Goal: Obtain resource: Obtain resource

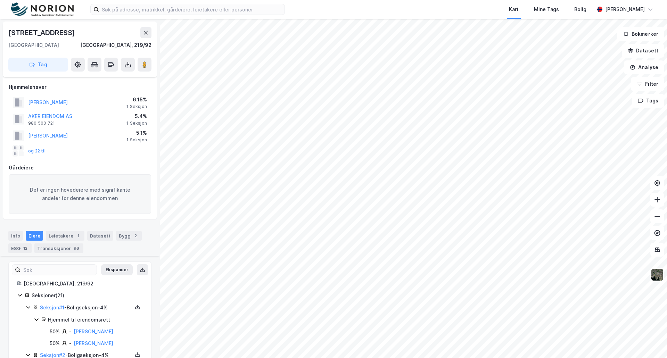
scroll to position [541, 0]
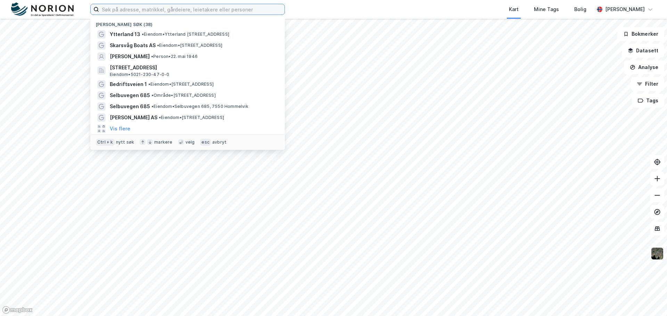
click at [172, 14] on input at bounding box center [191, 9] width 185 height 10
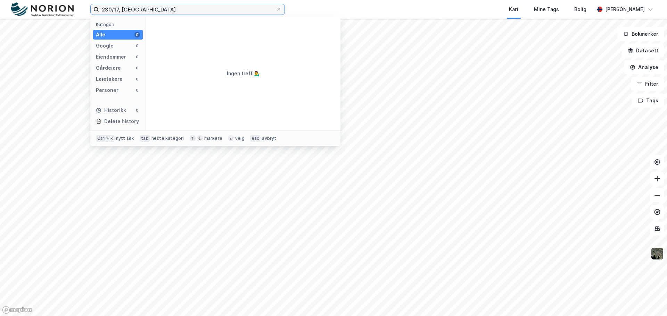
click at [113, 9] on input "230/17, oppdal kommune" at bounding box center [187, 9] width 177 height 10
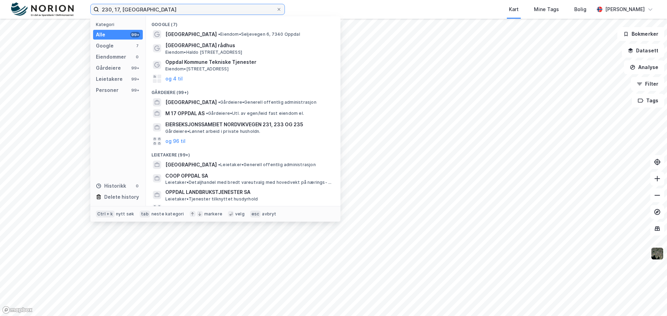
drag, startPoint x: 123, startPoint y: 9, endPoint x: 36, endPoint y: 10, distance: 86.5
click at [36, 10] on div "230, 17, oppdal kommune Kategori Alle 99+ Google 7 Eiendommer 0 Gårdeiere 99+ L…" at bounding box center [333, 9] width 667 height 19
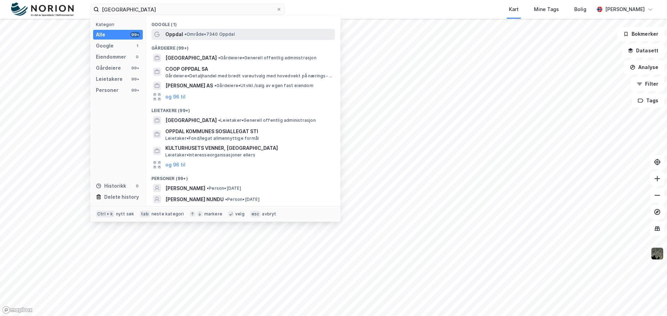
click at [192, 32] on span "• Område • 7340 Oppdal" at bounding box center [209, 35] width 50 height 6
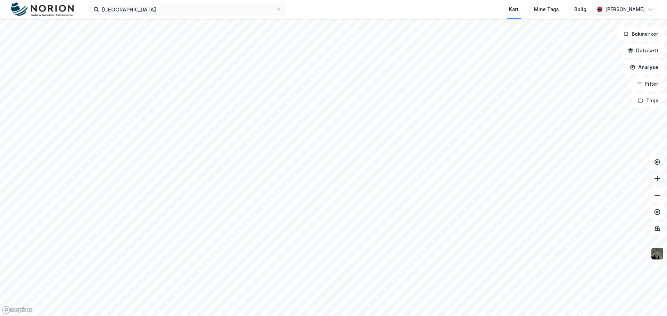
click at [655, 177] on icon at bounding box center [657, 178] width 7 height 7
click at [102, 11] on input "oppdal kommune" at bounding box center [187, 9] width 177 height 10
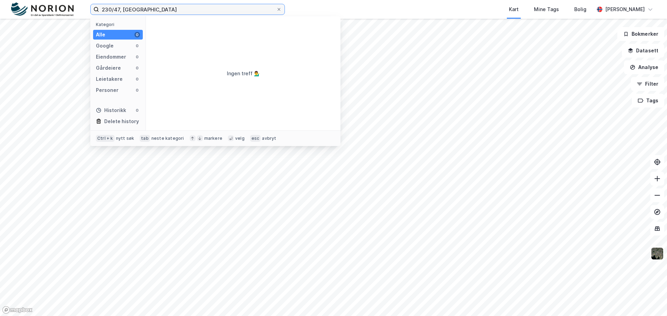
click at [174, 7] on input "230/47, oppdal kommune" at bounding box center [187, 9] width 177 height 10
type input "230/47, oppdal"
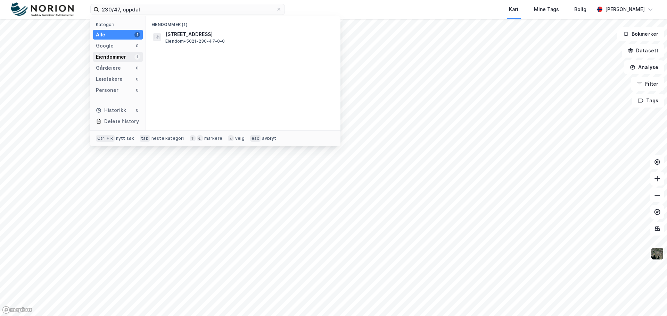
click at [120, 54] on div "Eiendommer" at bounding box center [111, 57] width 30 height 8
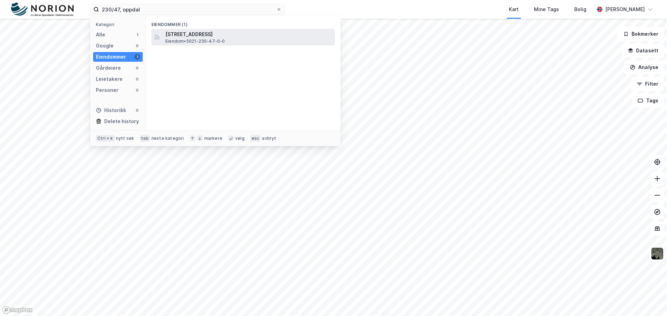
click at [196, 37] on span "[STREET_ADDRESS]" at bounding box center [248, 34] width 167 height 8
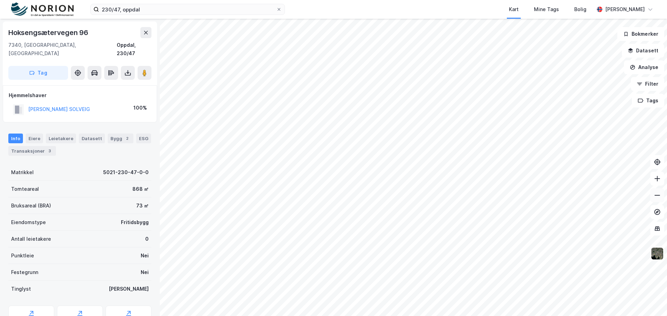
click at [661, 198] on button at bounding box center [657, 196] width 14 height 14
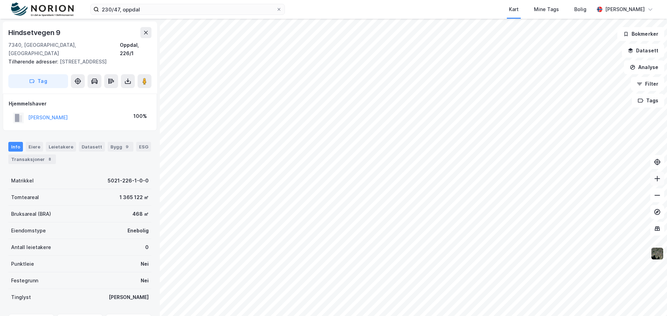
click at [658, 183] on button at bounding box center [657, 179] width 14 height 14
click at [658, 181] on icon at bounding box center [657, 178] width 7 height 7
click at [657, 177] on icon at bounding box center [657, 178] width 7 height 7
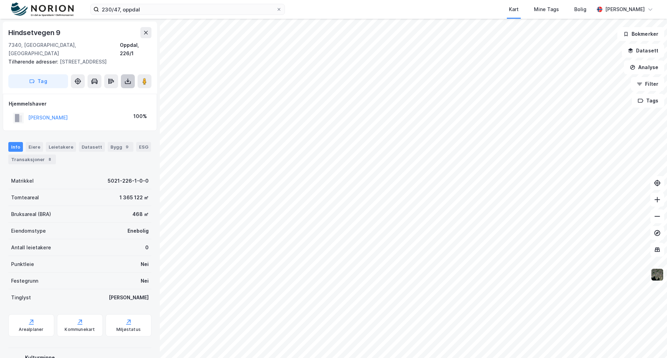
click at [129, 76] on button at bounding box center [128, 81] width 14 height 14
click at [105, 96] on div "Last ned grunnbok" at bounding box center [93, 95] width 40 height 6
click at [104, 106] on div "Last ned matrikkelrapport" at bounding box center [101, 107] width 57 height 6
click at [33, 162] on div "Transaksjoner 8" at bounding box center [32, 160] width 48 height 10
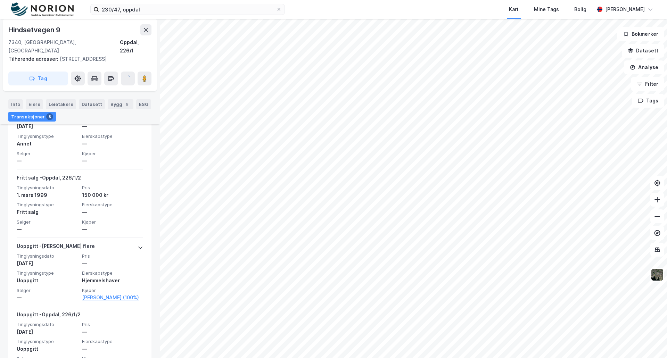
scroll to position [476, 0]
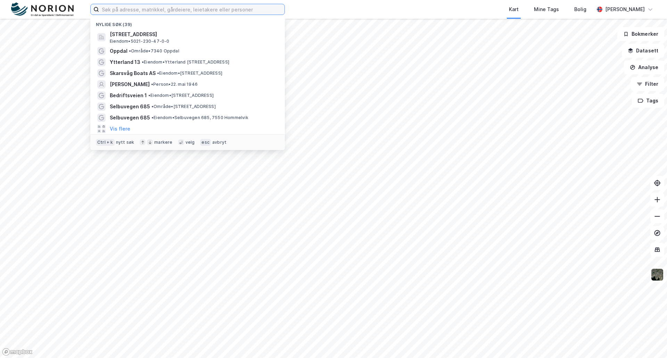
click at [246, 10] on input at bounding box center [191, 9] width 185 height 10
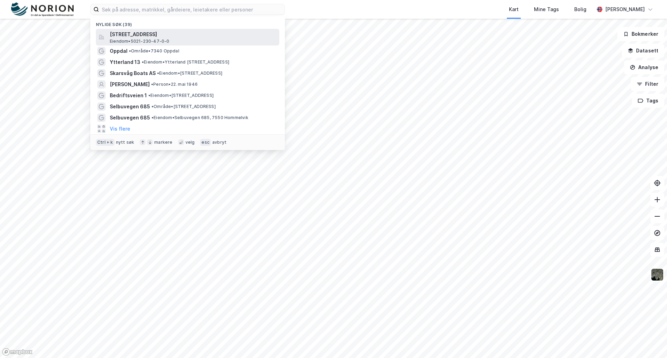
click at [175, 35] on span "[STREET_ADDRESS]" at bounding box center [193, 34] width 167 height 8
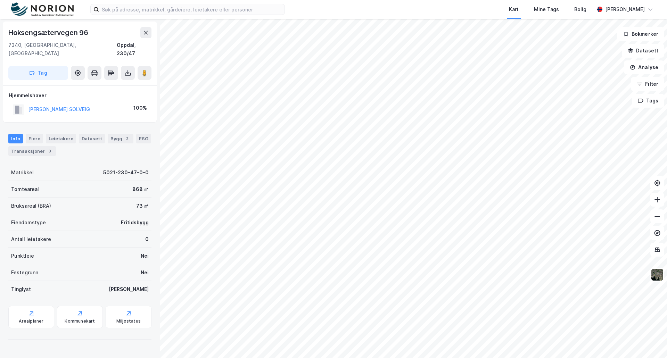
click at [345, 11] on div "Kart Mine Tags Bolig [PERSON_NAME] Hoksengsætervegen 96 7340, Oppdal, [GEOGRAPH…" at bounding box center [333, 179] width 667 height 358
click at [343, 0] on html "Kart Mine Tags Bolig [PERSON_NAME] Hoksengsætervegen 96 7340, Oppdal, [GEOGRAPH…" at bounding box center [333, 179] width 667 height 358
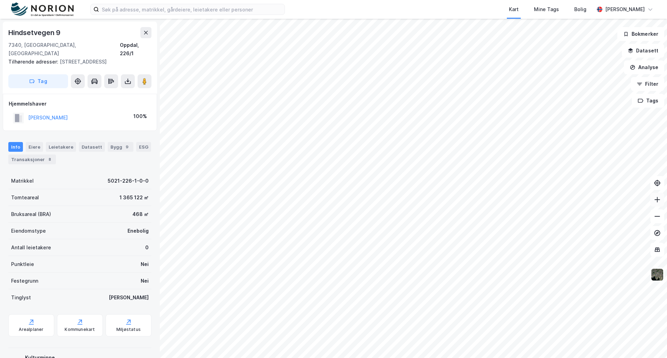
click at [658, 202] on icon at bounding box center [657, 199] width 7 height 7
